Goal: Register for event/course

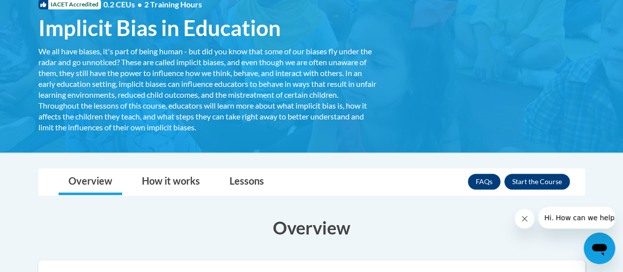
scroll to position [183, 0]
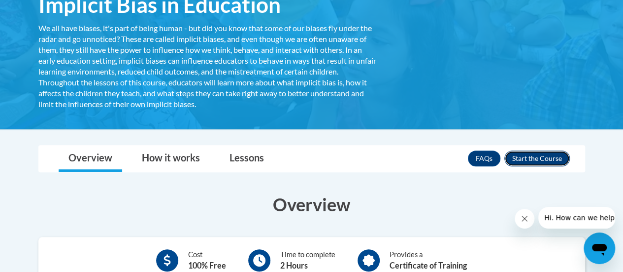
click at [540, 158] on button "Enroll" at bounding box center [538, 158] width 66 height 16
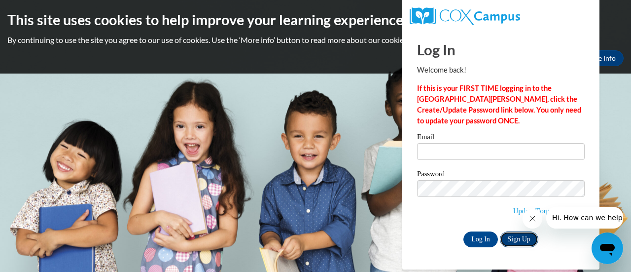
click at [521, 237] on link "Sign Up" at bounding box center [519, 239] width 38 height 16
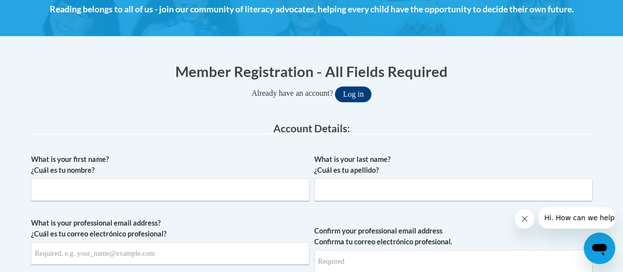
scroll to position [155, 0]
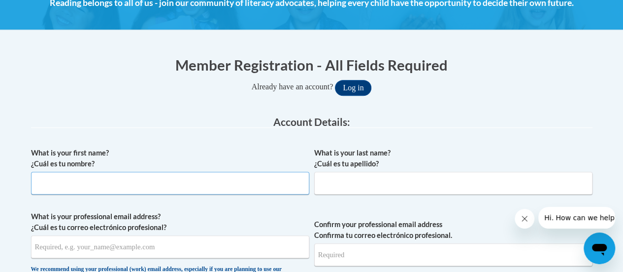
click at [230, 177] on input "What is your first name? ¿Cuál es tu nombre?" at bounding box center [170, 183] width 278 height 23
type input "Yasmen"
click at [336, 186] on input "What is your last name? ¿Cuál es tu apellido?" at bounding box center [453, 183] width 278 height 23
type input "[PERSON_NAME]"
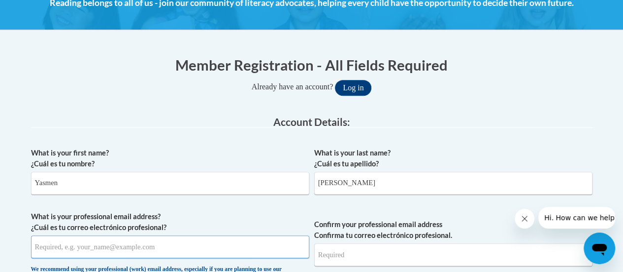
click at [187, 248] on input "What is your professional email address? ¿Cuál es tu correo electrónico profesi…" at bounding box center [170, 246] width 278 height 23
type input "[EMAIL_ADDRESS][DOMAIN_NAME]"
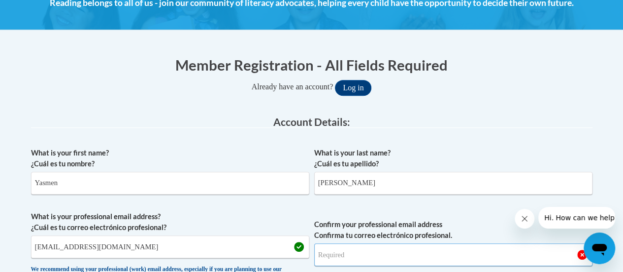
click at [420, 251] on input "Confirm your professional email address Confirma tu correo electrónico profesio…" at bounding box center [453, 254] width 278 height 23
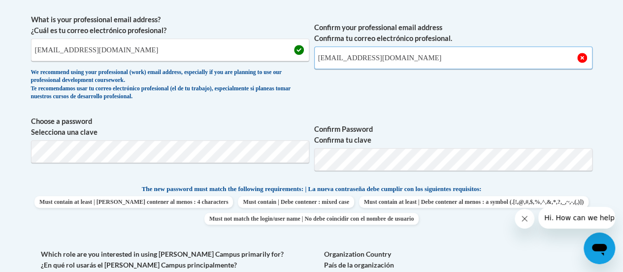
scroll to position [353, 0]
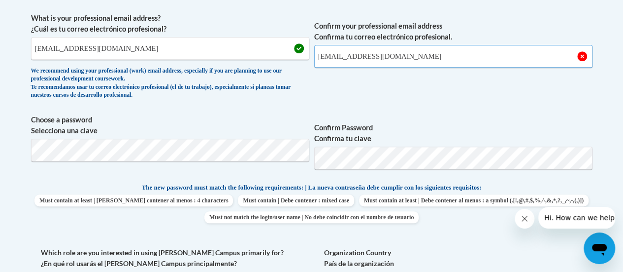
type input "[EMAIL_ADDRESS][DOMAIN_NAME]"
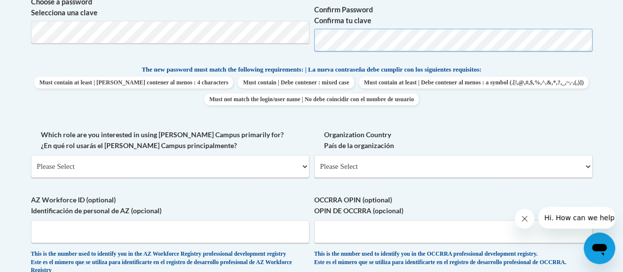
scroll to position [496, 0]
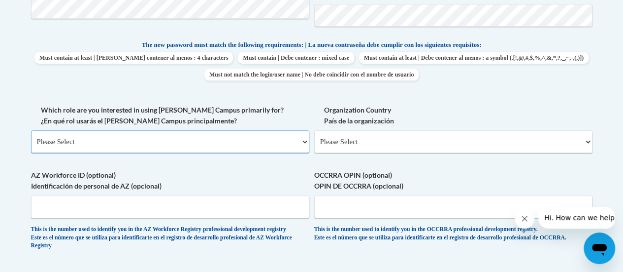
click at [237, 145] on select "Please Select College/University | Colegio/Universidad Community/Nonprofit Part…" at bounding box center [170, 141] width 278 height 23
select select "fbf2d438-af2f-41f8-98f1-81c410e29de3"
click at [31, 130] on select "Please Select College/University | Colegio/Universidad Community/Nonprofit Part…" at bounding box center [170, 141] width 278 height 23
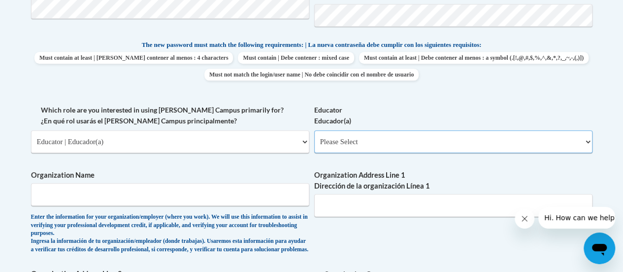
click at [356, 141] on select "Please Select Early Learning/Daycare Teacher/Family Home Care Provider | Maestr…" at bounding box center [453, 141] width 278 height 23
select select "d5fdb05a-b36c-4d60-97fa-9afceda7e903"
click at [314, 130] on select "Please Select Early Learning/Daycare Teacher/Family Home Care Provider | Maestr…" at bounding box center [453, 141] width 278 height 23
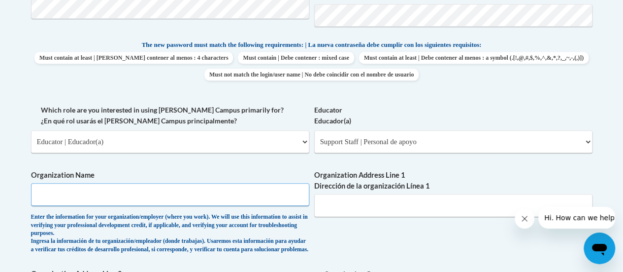
click at [258, 196] on input "Organization Name" at bounding box center [170, 194] width 278 height 23
type input "YMCA [GEOGRAPHIC_DATA]"
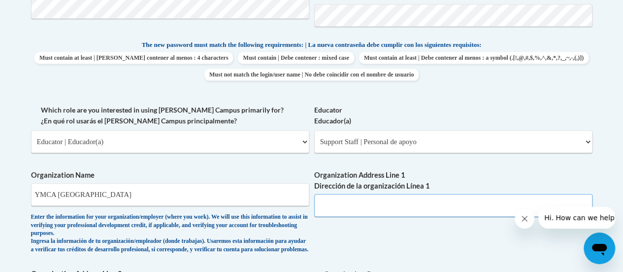
click at [412, 213] on input "Organization Address Line 1 Dirección de la organización Línea 1" at bounding box center [453, 205] width 278 height 23
paste input ". [STREET_ADDRESS][PERSON_NAME]"
click at [323, 206] on input ". [STREET_ADDRESS][PERSON_NAME]" at bounding box center [453, 205] width 278 height 23
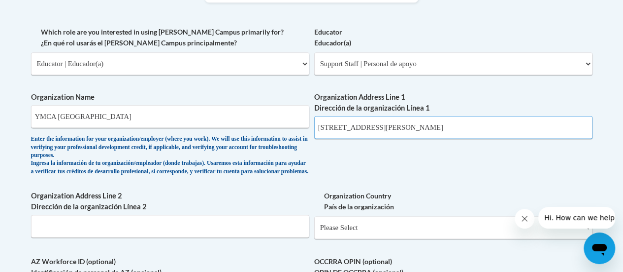
scroll to position [572, 0]
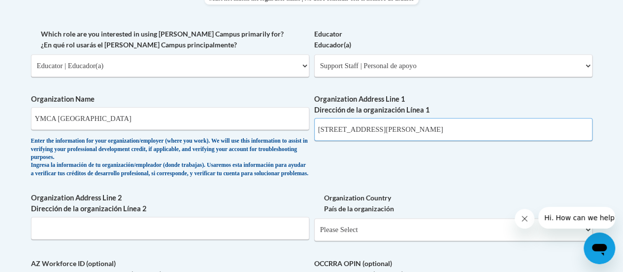
type input "[STREET_ADDRESS][PERSON_NAME]"
click at [522, 218] on icon "Close message from company" at bounding box center [525, 218] width 8 height 8
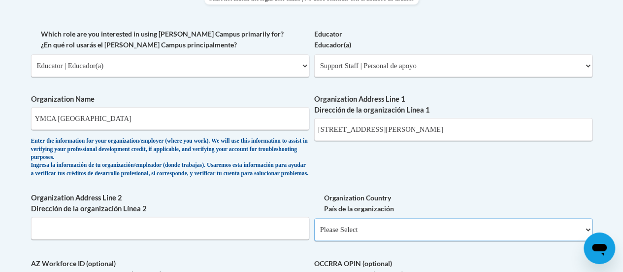
click at [353, 232] on select "Please Select [GEOGRAPHIC_DATA] | [GEOGRAPHIC_DATA] Outside of [GEOGRAPHIC_DATA…" at bounding box center [453, 229] width 278 height 23
select select "ad49bcad-a171-4b2e-b99c-48b446064914"
click at [314, 225] on select "Please Select [GEOGRAPHIC_DATA] | [GEOGRAPHIC_DATA] Outside of [GEOGRAPHIC_DATA…" at bounding box center [453, 229] width 278 height 23
select select
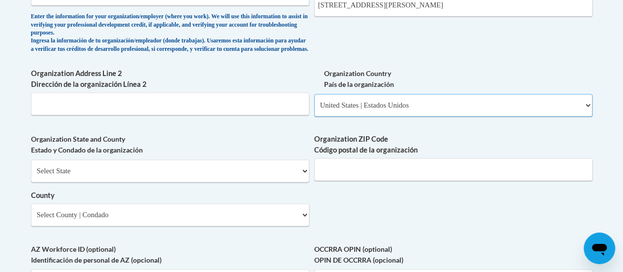
scroll to position [712, 0]
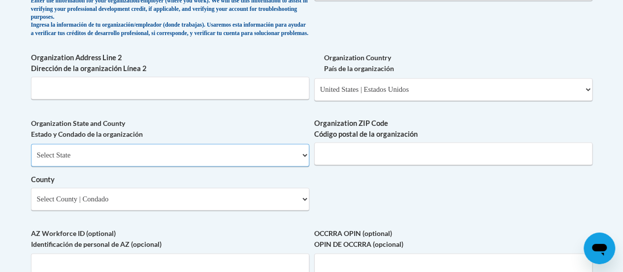
click at [271, 157] on select "Select State [US_STATE] [US_STATE] [US_STATE] [US_STATE] [US_STATE] [US_STATE] …" at bounding box center [170, 154] width 278 height 23
select select "[US_STATE]"
click at [31, 151] on select "Select State [US_STATE] [US_STATE] [US_STATE] [US_STATE] [US_STATE] [US_STATE] …" at bounding box center [170, 154] width 278 height 23
click at [354, 165] on input "Organization ZIP Code Código postal de la organización" at bounding box center [453, 153] width 278 height 23
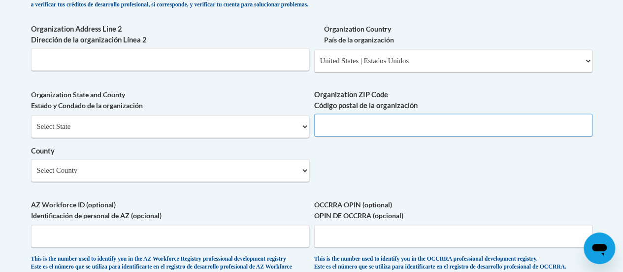
scroll to position [744, 0]
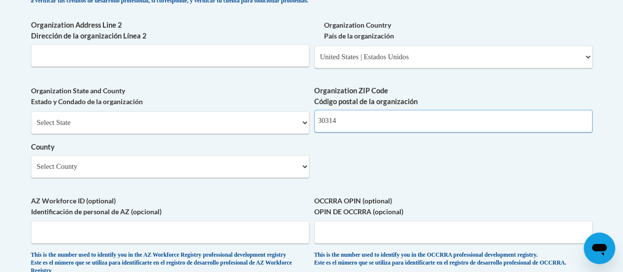
type input "30314"
click at [301, 177] on select "Select County Appling [PERSON_NAME] [PERSON_NAME] [PERSON_NAME] [PERSON_NAME] B…" at bounding box center [170, 166] width 278 height 23
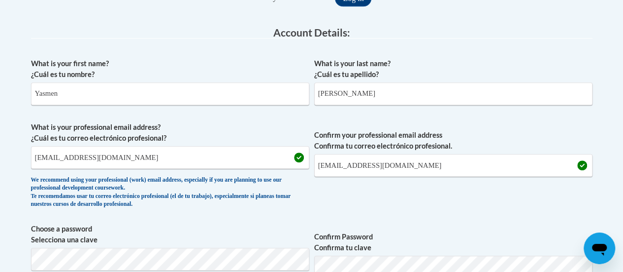
scroll to position [0, 0]
